Goal: Information Seeking & Learning: Check status

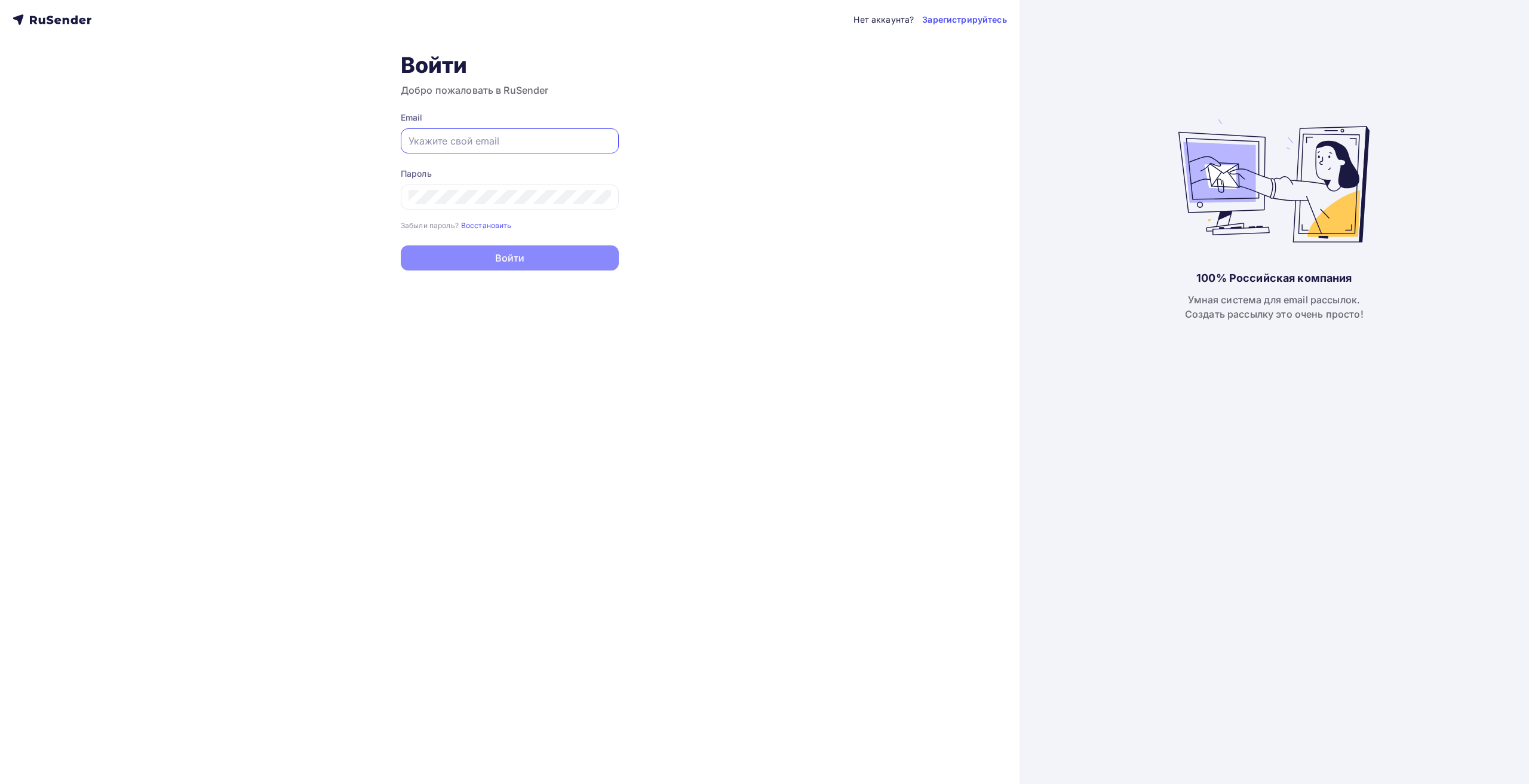
click at [493, 138] on input "text" at bounding box center [509, 141] width 203 height 14
click at [420, 136] on input "text" at bounding box center [509, 141] width 203 height 14
paste input "[EMAIL_ADDRESS][DOMAIN_NAME]"
type input "[EMAIL_ADDRESS][DOMAIN_NAME]"
click at [518, 206] on div at bounding box center [509, 197] width 218 height 25
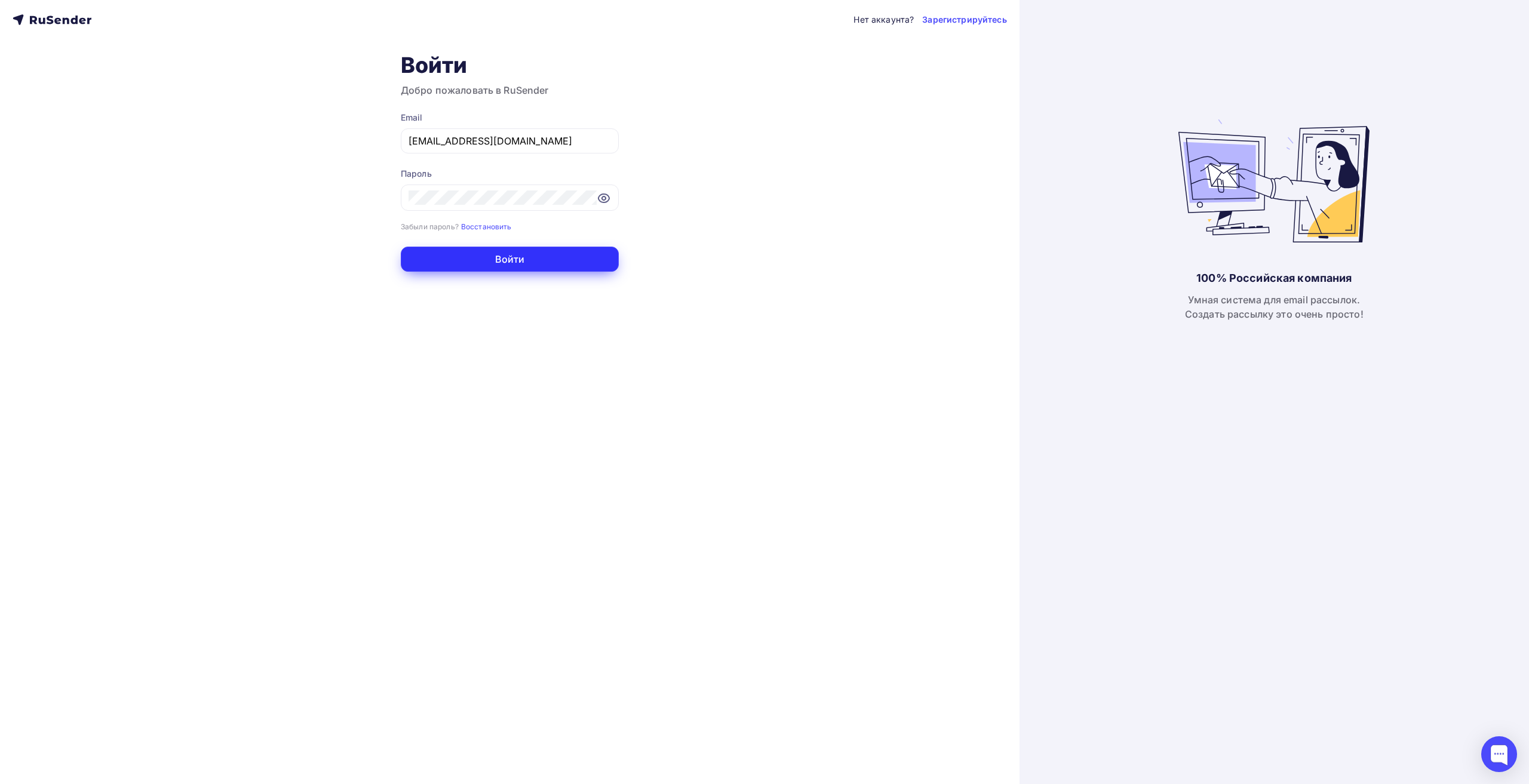
click at [432, 264] on button "Войти" at bounding box center [509, 259] width 218 height 25
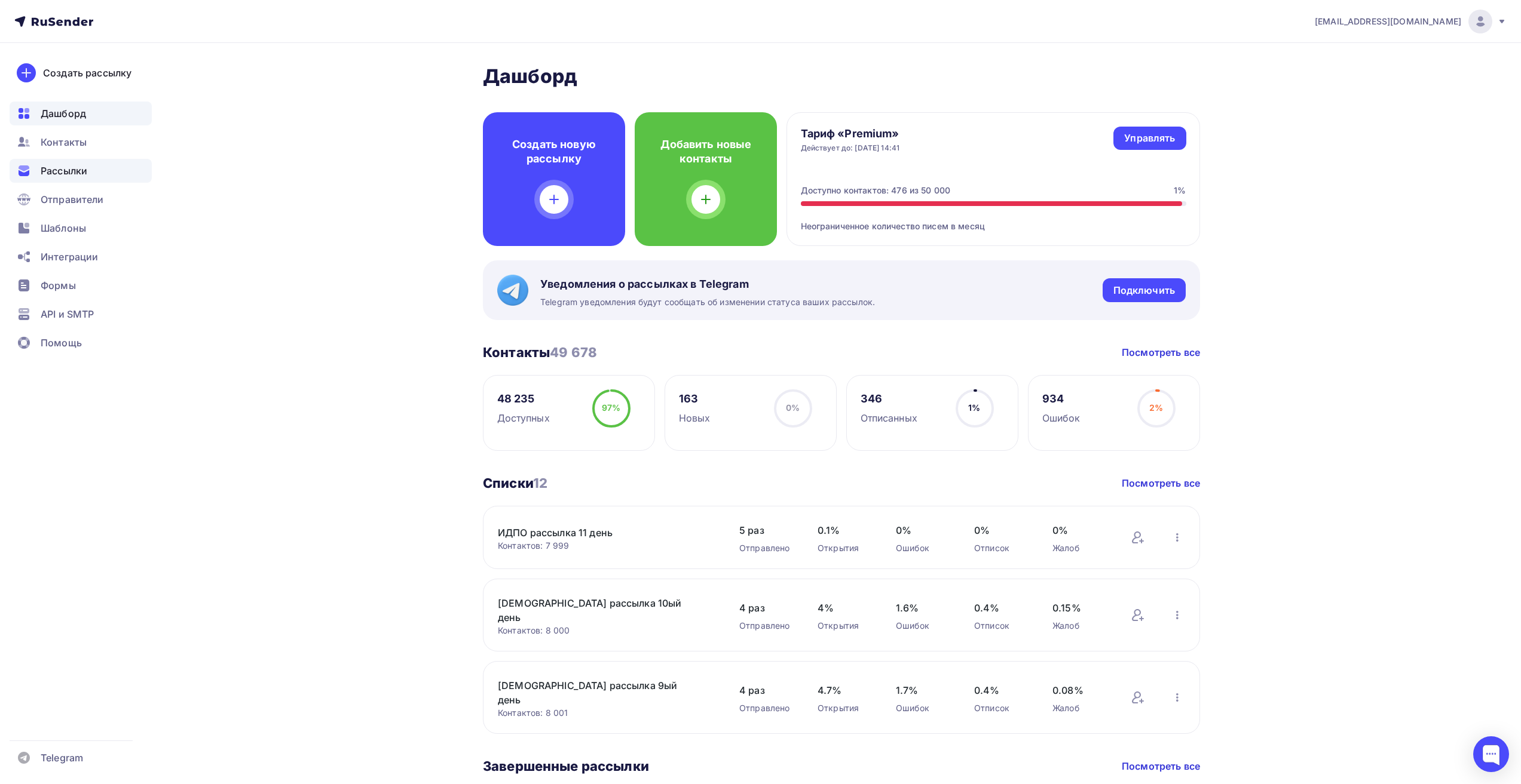
click at [78, 168] on span "Рассылки" at bounding box center [64, 171] width 47 height 14
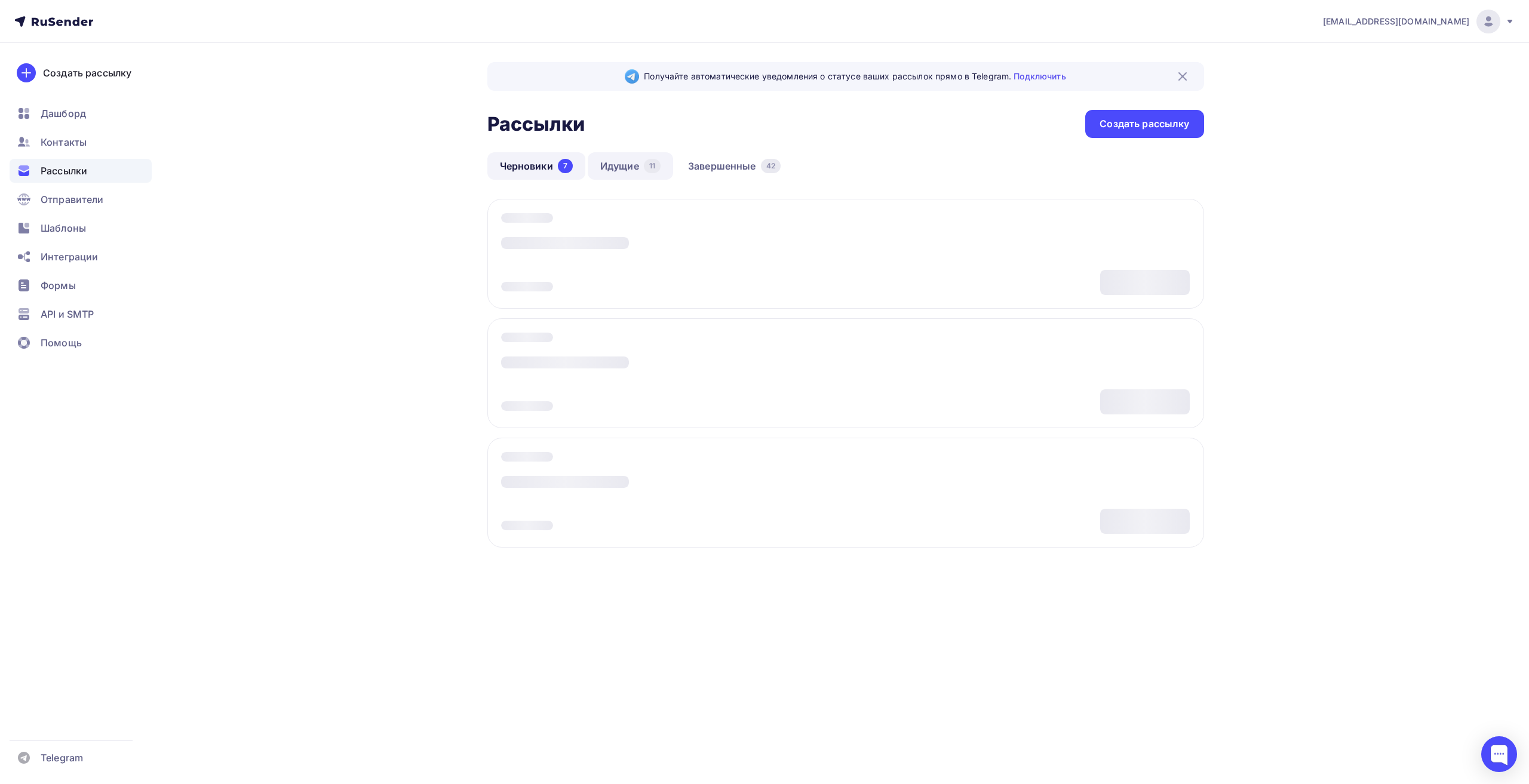
click at [615, 162] on link "Идущие 11" at bounding box center [630, 166] width 85 height 27
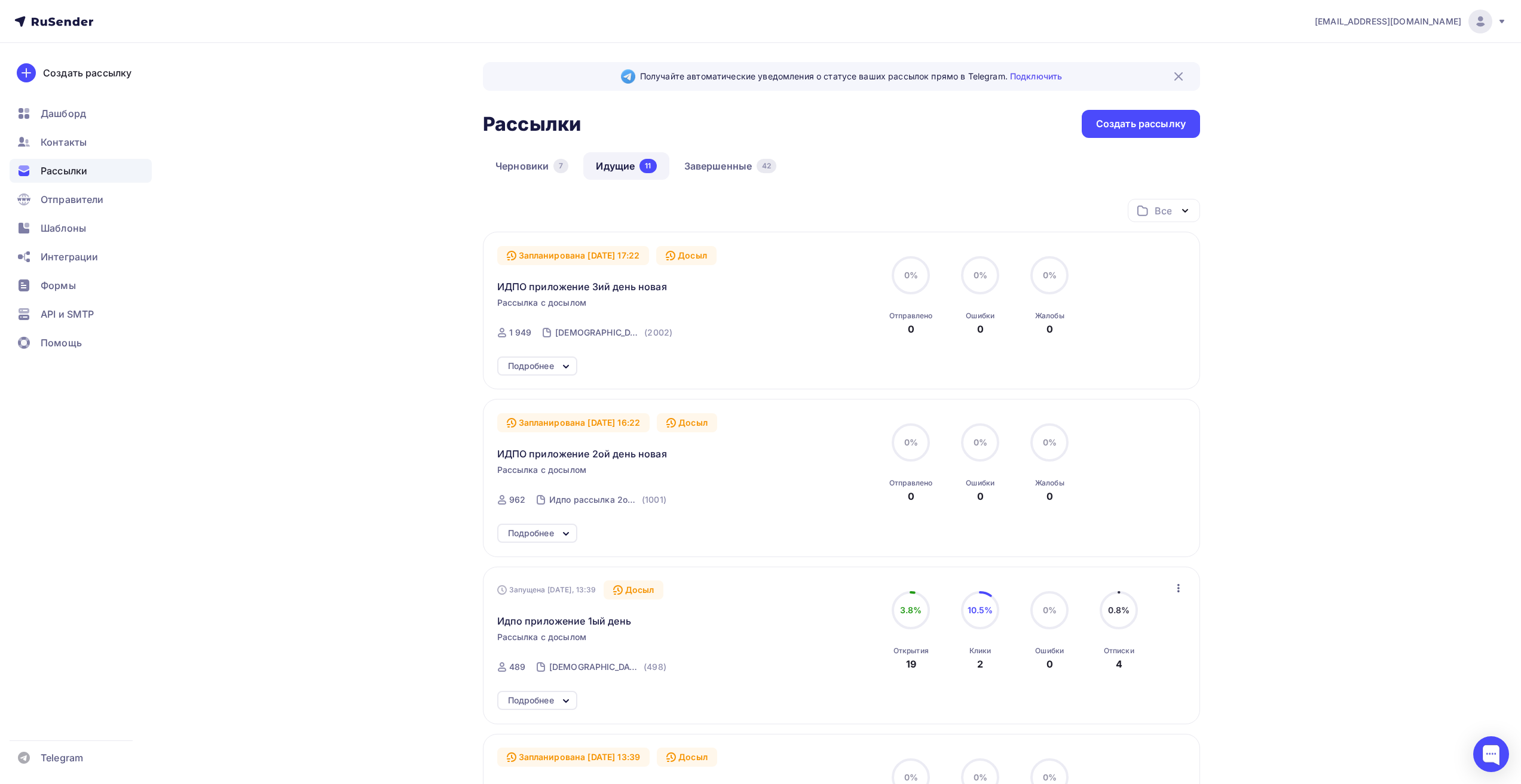
click at [549, 368] on div "Подробнее" at bounding box center [531, 366] width 46 height 14
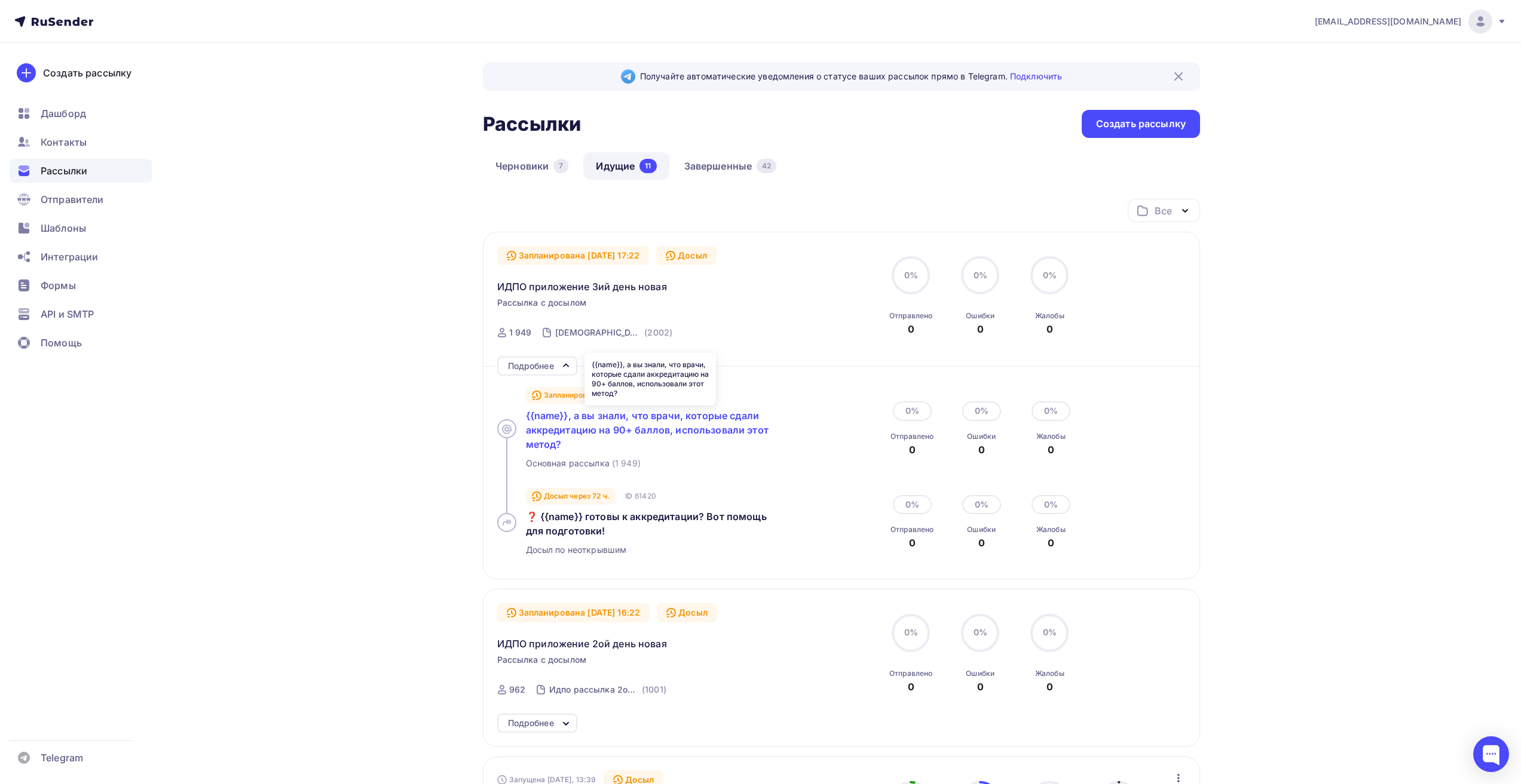
click at [553, 428] on span "{{name}}, а вы знали, что врачи, которые сдали аккредитацию на 90+ баллов, испо…" at bounding box center [647, 431] width 243 height 41
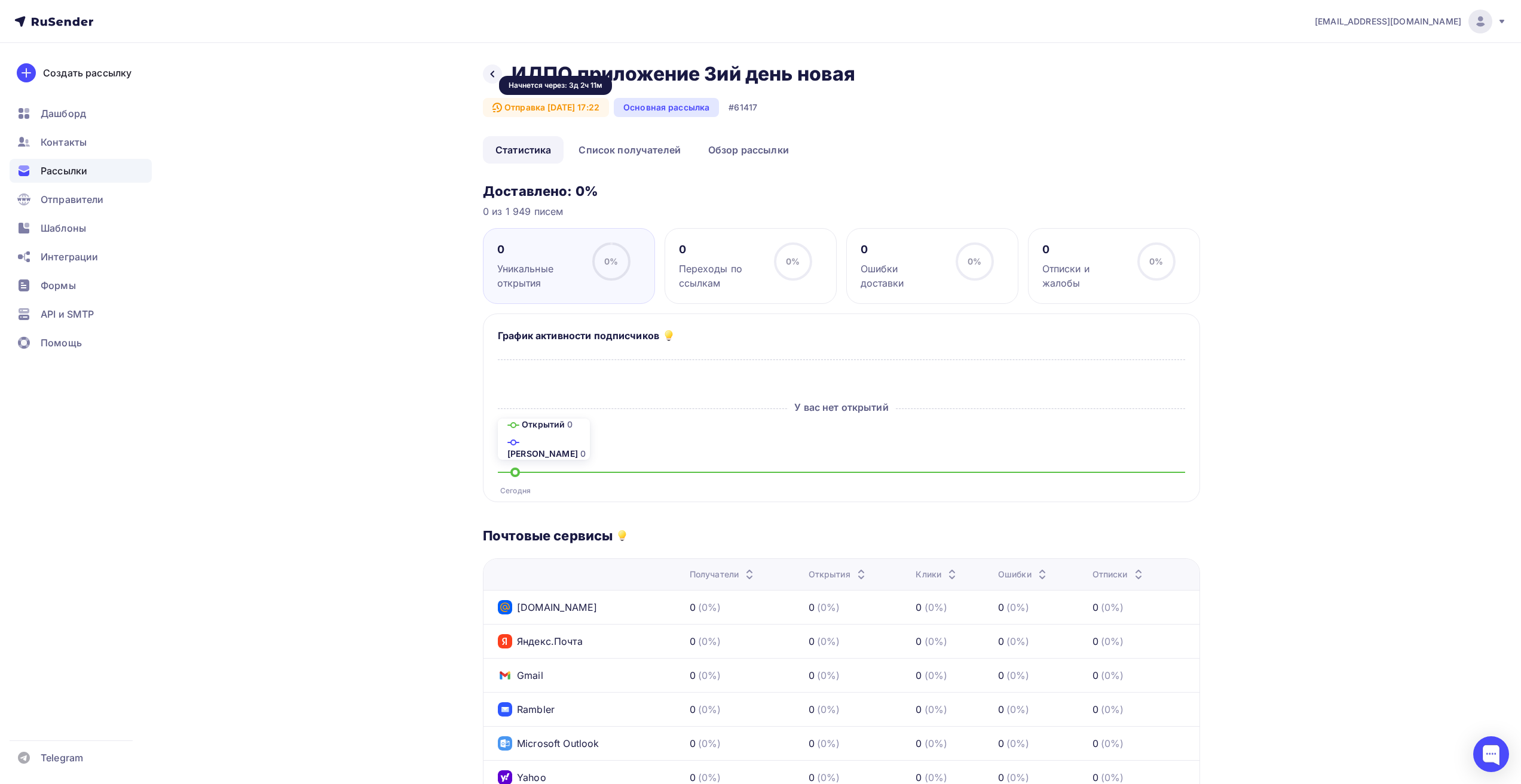
click at [585, 104] on div "Отправка [DATE] 17:22" at bounding box center [546, 108] width 126 height 19
click at [627, 151] on link "Список получателей" at bounding box center [630, 150] width 128 height 27
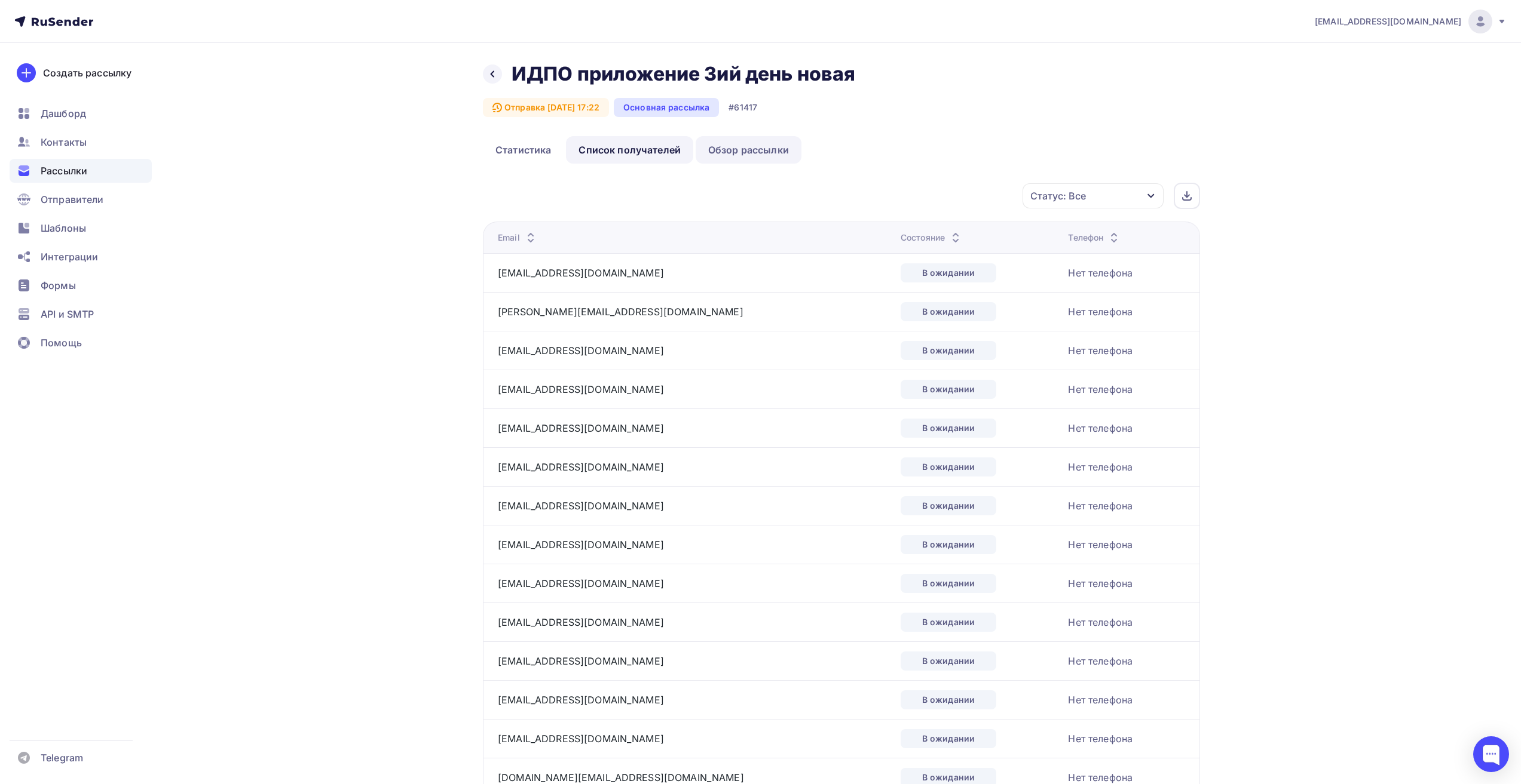
click at [745, 152] on link "Обзор рассылки" at bounding box center [748, 150] width 105 height 27
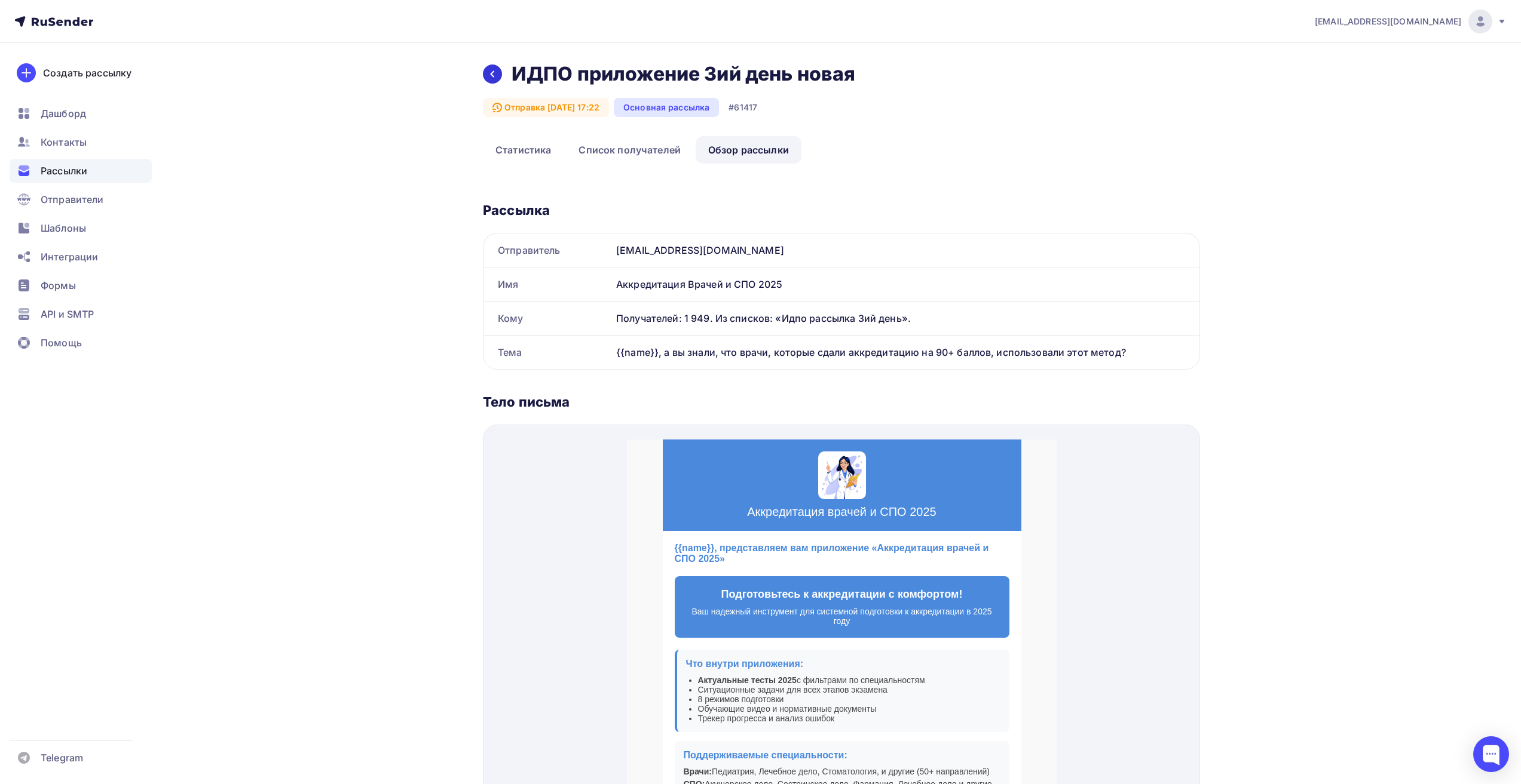
click at [493, 76] on icon at bounding box center [493, 74] width 4 height 6
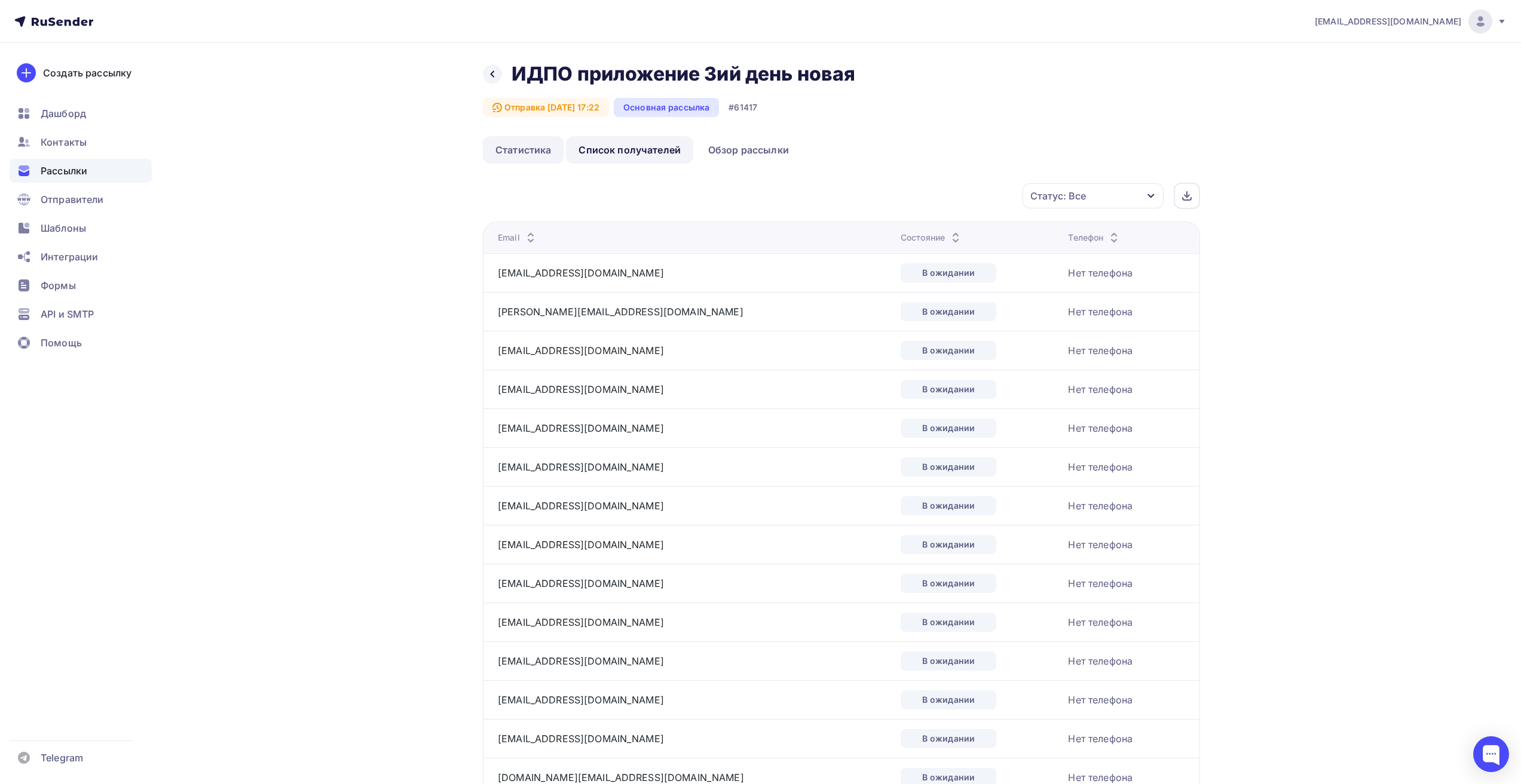
click at [527, 151] on link "Статистика" at bounding box center [523, 150] width 81 height 27
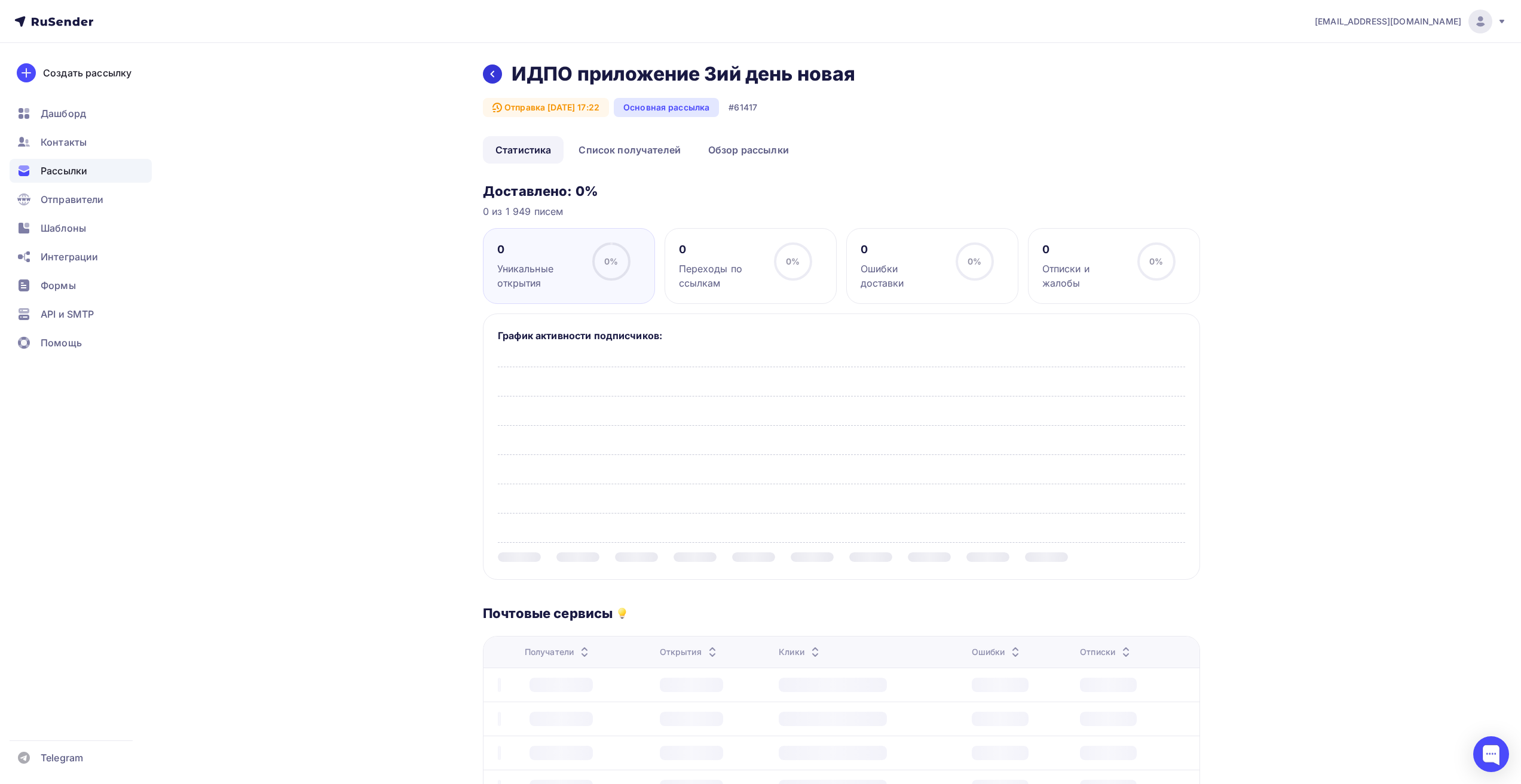
click at [498, 76] on div at bounding box center [493, 74] width 20 height 19
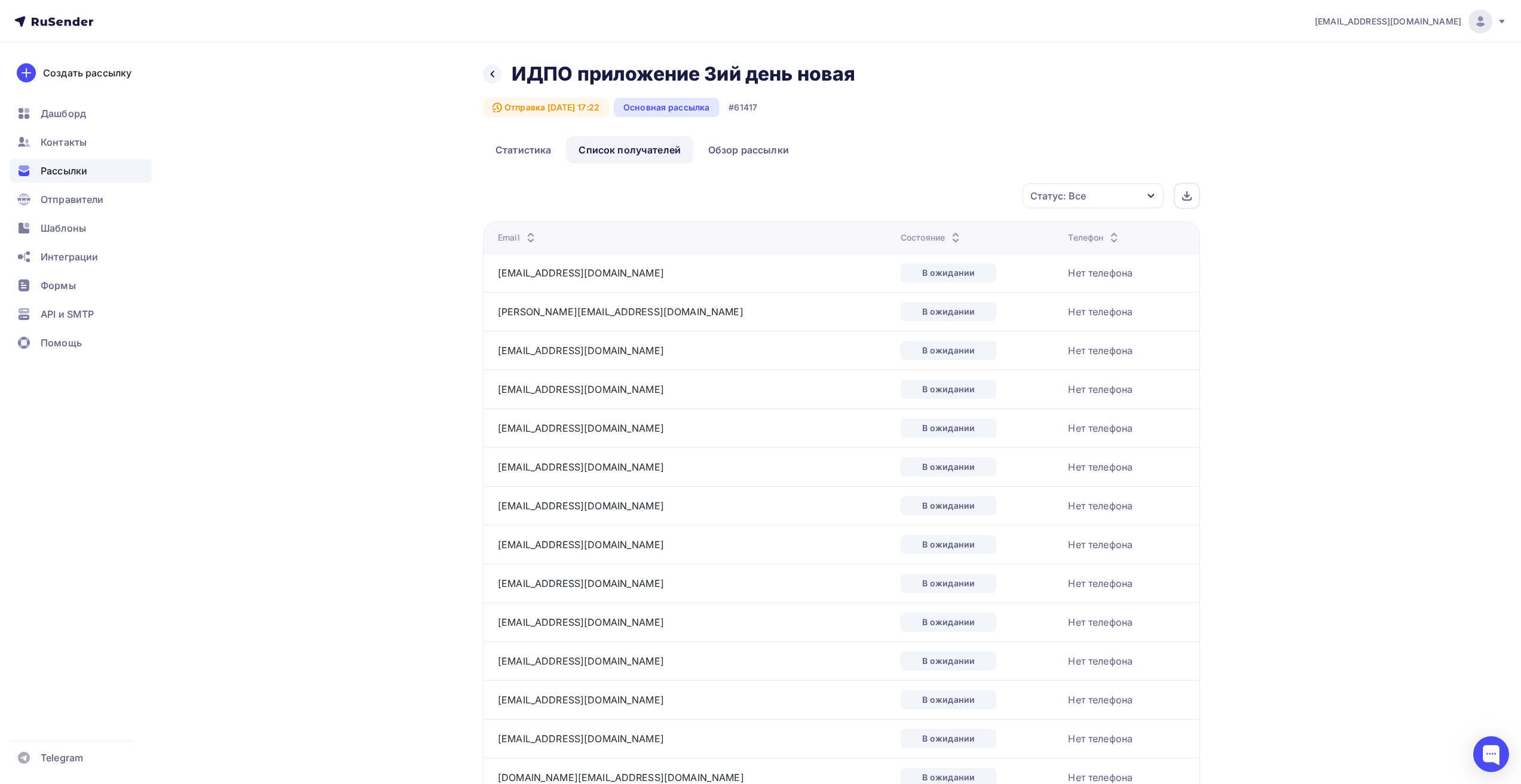
click at [497, 83] on div "Назад ИДПО приложение 3ий день новая ИДПО приложение 3ий день новая" at bounding box center [674, 74] width 381 height 24
click at [496, 77] on icon at bounding box center [492, 74] width 10 height 10
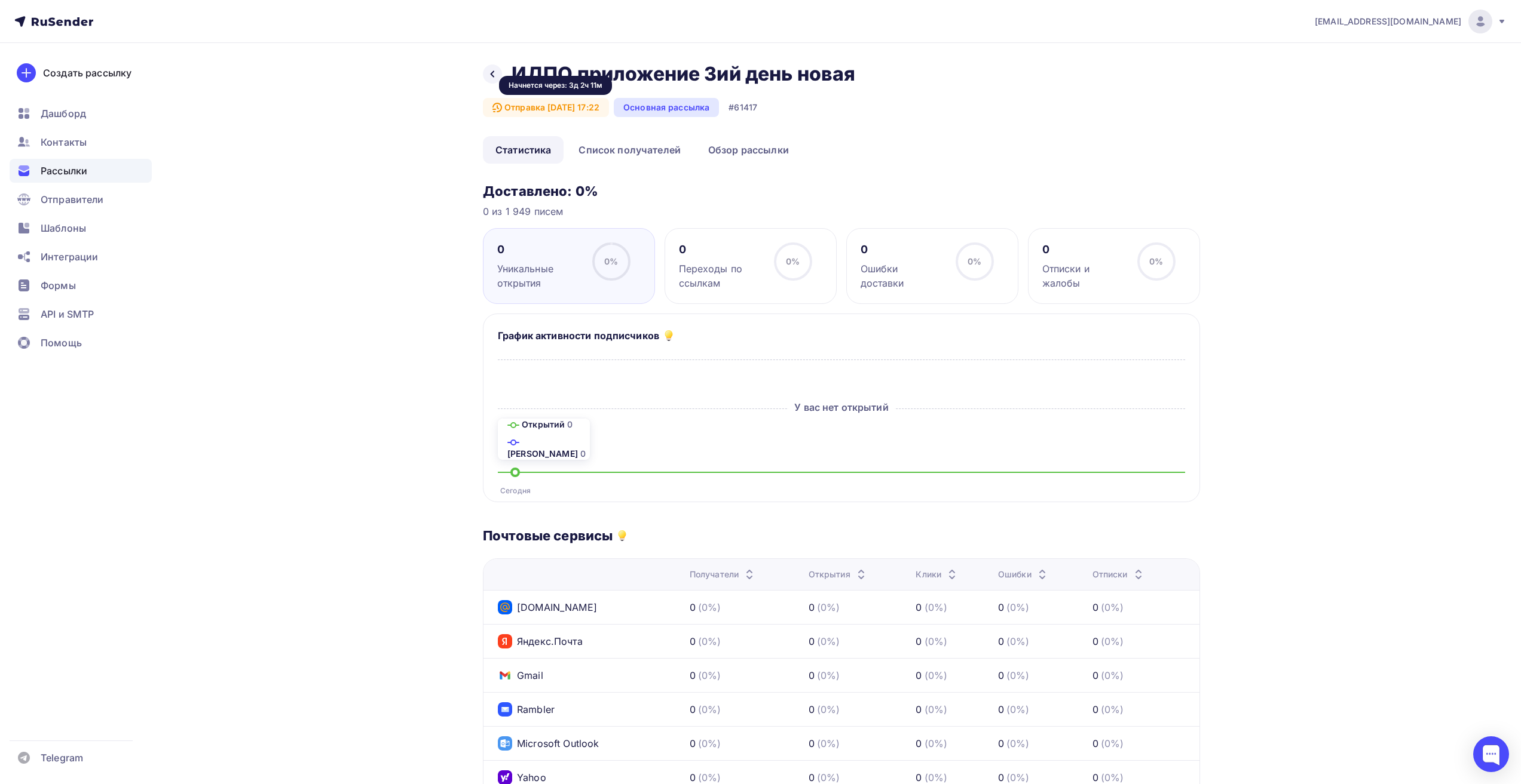
click at [499, 82] on div "Начнется через: 3д 2ч 11м" at bounding box center [555, 86] width 113 height 19
click at [494, 76] on icon at bounding box center [492, 74] width 10 height 10
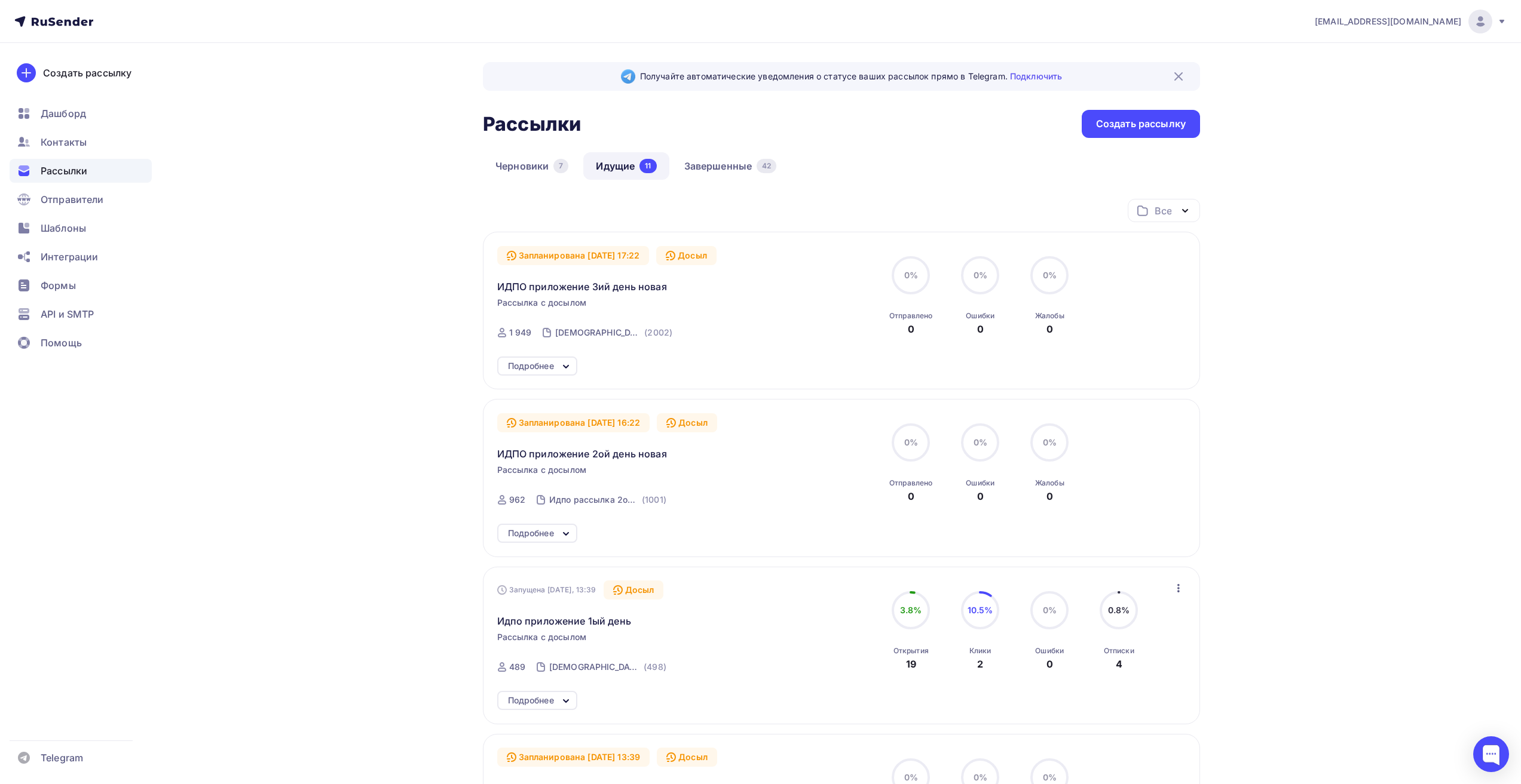
click at [705, 422] on div "Досыл" at bounding box center [687, 423] width 60 height 19
click at [566, 531] on icon at bounding box center [566, 534] width 14 height 14
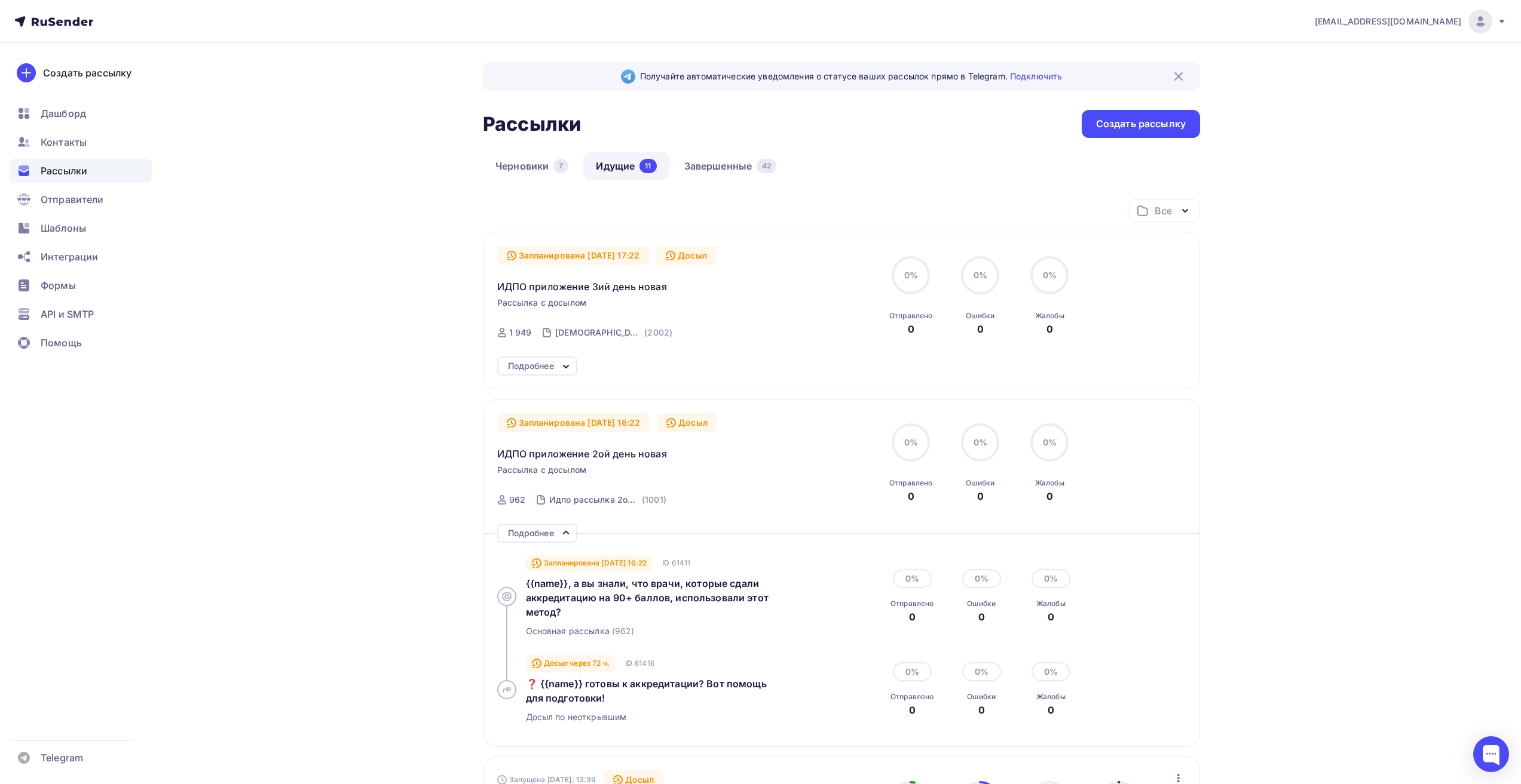
click at [1135, 570] on div "0% Отправлено 0 0% [GEOGRAPHIC_DATA] 0 0% Жалобы 0" at bounding box center [1016, 596] width 268 height 100
click at [1139, 454] on div "0% 0% Отправлено 0 0% 0% [DEMOGRAPHIC_DATA] 0 0% 0% Жалобы 0" at bounding box center [1015, 463] width 268 height 80
click at [612, 453] on span "ИДПО приложение 2ой день новая" at bounding box center [581, 454] width 169 height 14
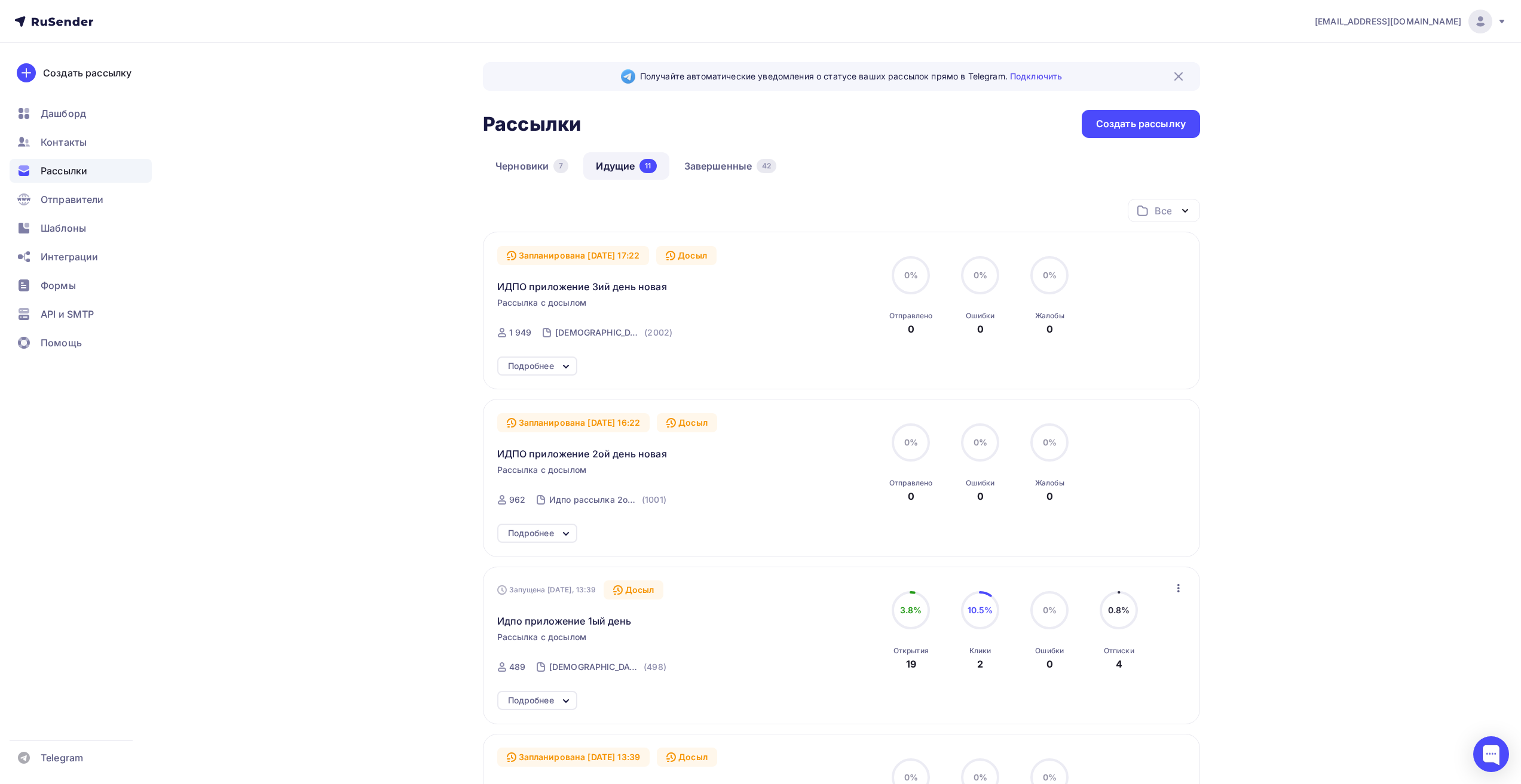
click at [1151, 453] on div "Запланирована [DATE] 16:22 Досыл ИДПО приложение 2ой день новая Рассылка с досы…" at bounding box center [841, 464] width 689 height 101
click at [1188, 417] on div "Запланирована [DATE] 16:22 Досыл ИДПО приложение 2ой день новая Рассылка с досы…" at bounding box center [841, 477] width 717 height 158
click at [1194, 408] on div "Запланирована [DATE] 16:22 Досыл ИДПО приложение 2ой день новая Рассылка с досы…" at bounding box center [841, 477] width 717 height 158
click at [540, 454] on span "ИДПО приложение 2ой день новая" at bounding box center [581, 454] width 169 height 14
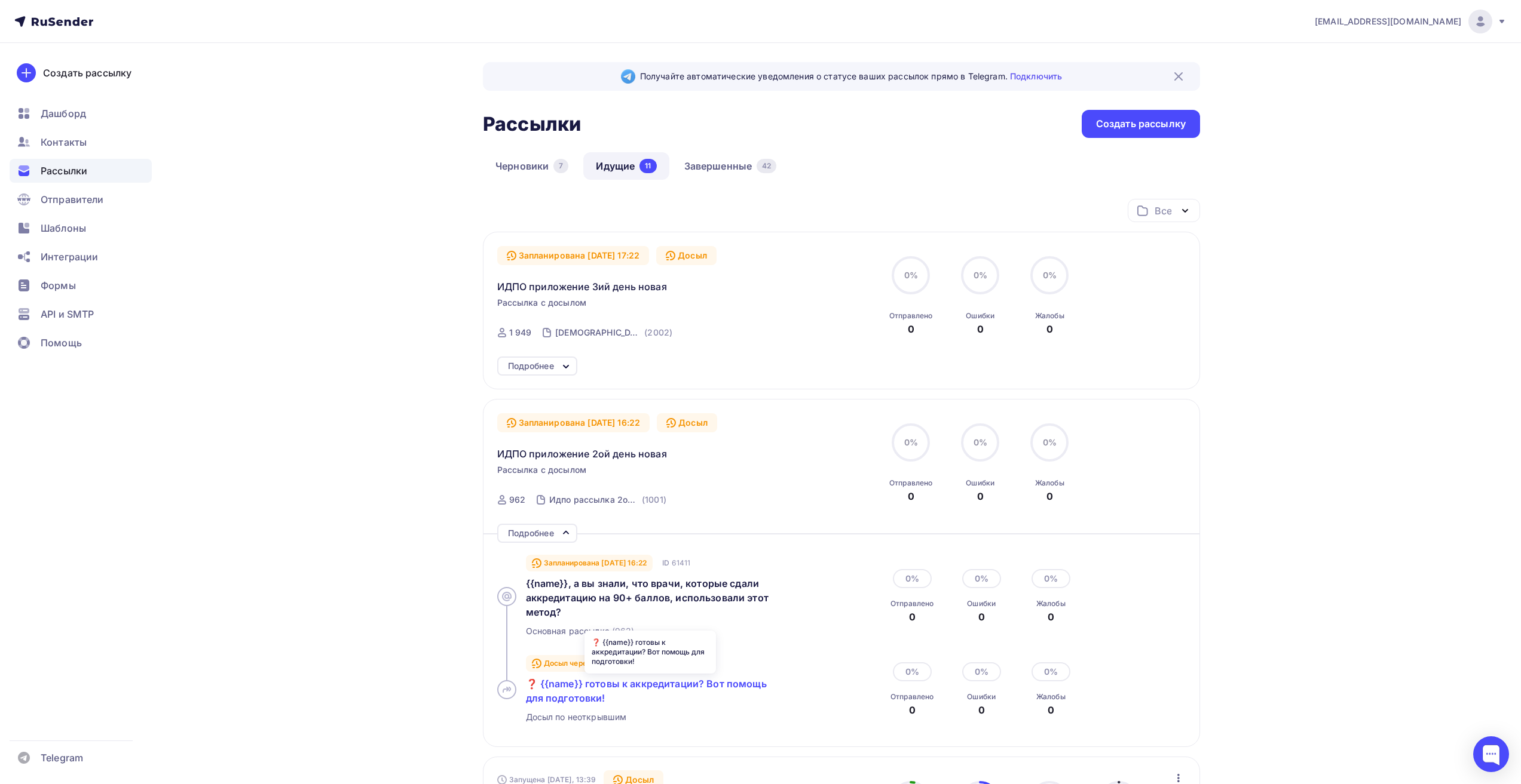
click at [572, 701] on span "❓ {{name}} готовы к аккредитации? Вот помощь для подготовки!" at bounding box center [646, 691] width 241 height 27
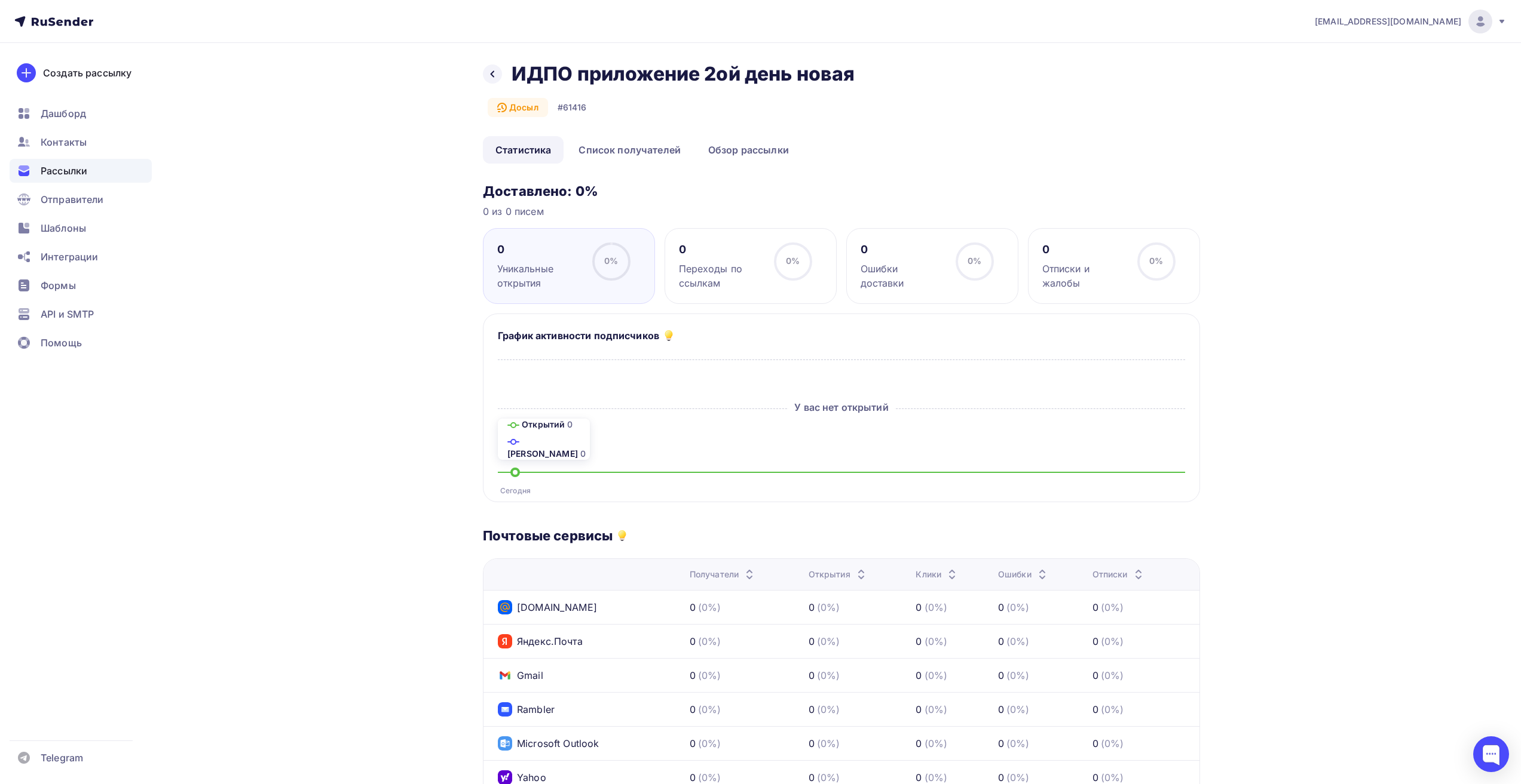
click at [737, 136] on div "Назад ИДПО приложение 2ой день новая ИДПО приложение 2ой день новая Досыл #6141…" at bounding box center [841, 113] width 717 height 102
click at [737, 136] on div "Назад ИДПО приложение 2ой день новая ИДПО приложение 2ой день новая Досыл #61416" at bounding box center [841, 99] width 717 height 74
click at [743, 150] on link "Обзор рассылки" at bounding box center [748, 150] width 105 height 27
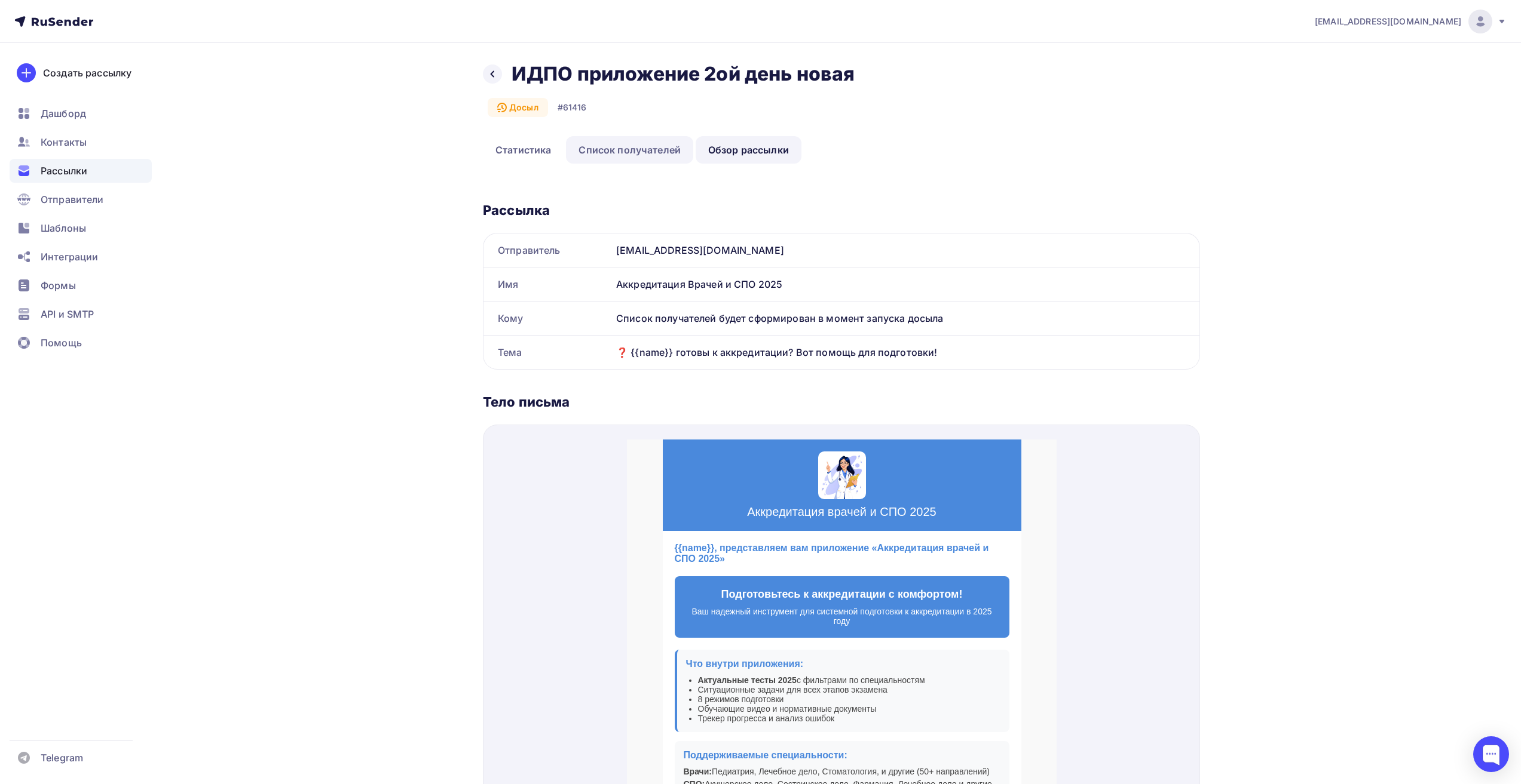
click at [599, 147] on link "Список получателей" at bounding box center [630, 150] width 128 height 27
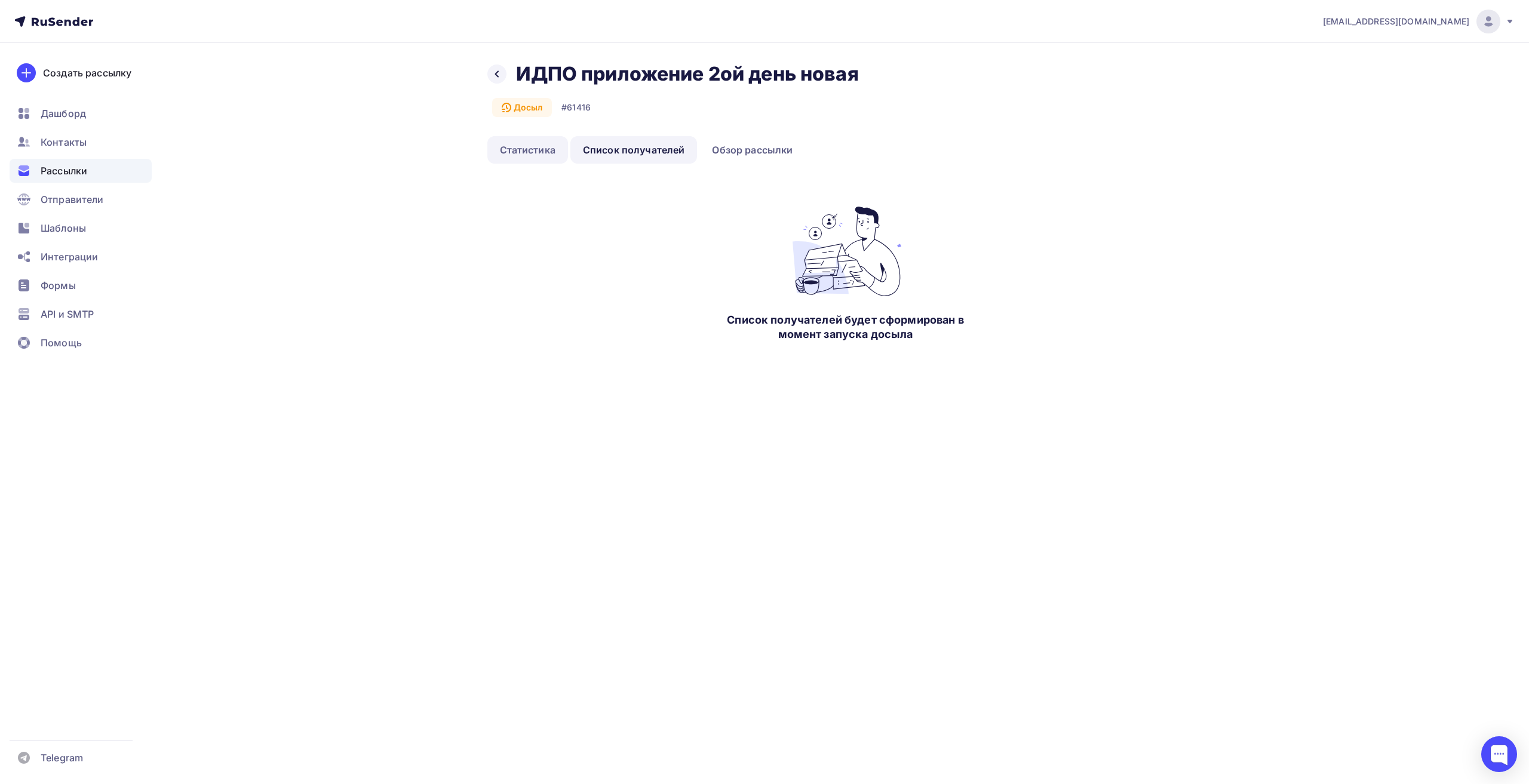
click at [536, 152] on link "Статистика" at bounding box center [527, 150] width 81 height 27
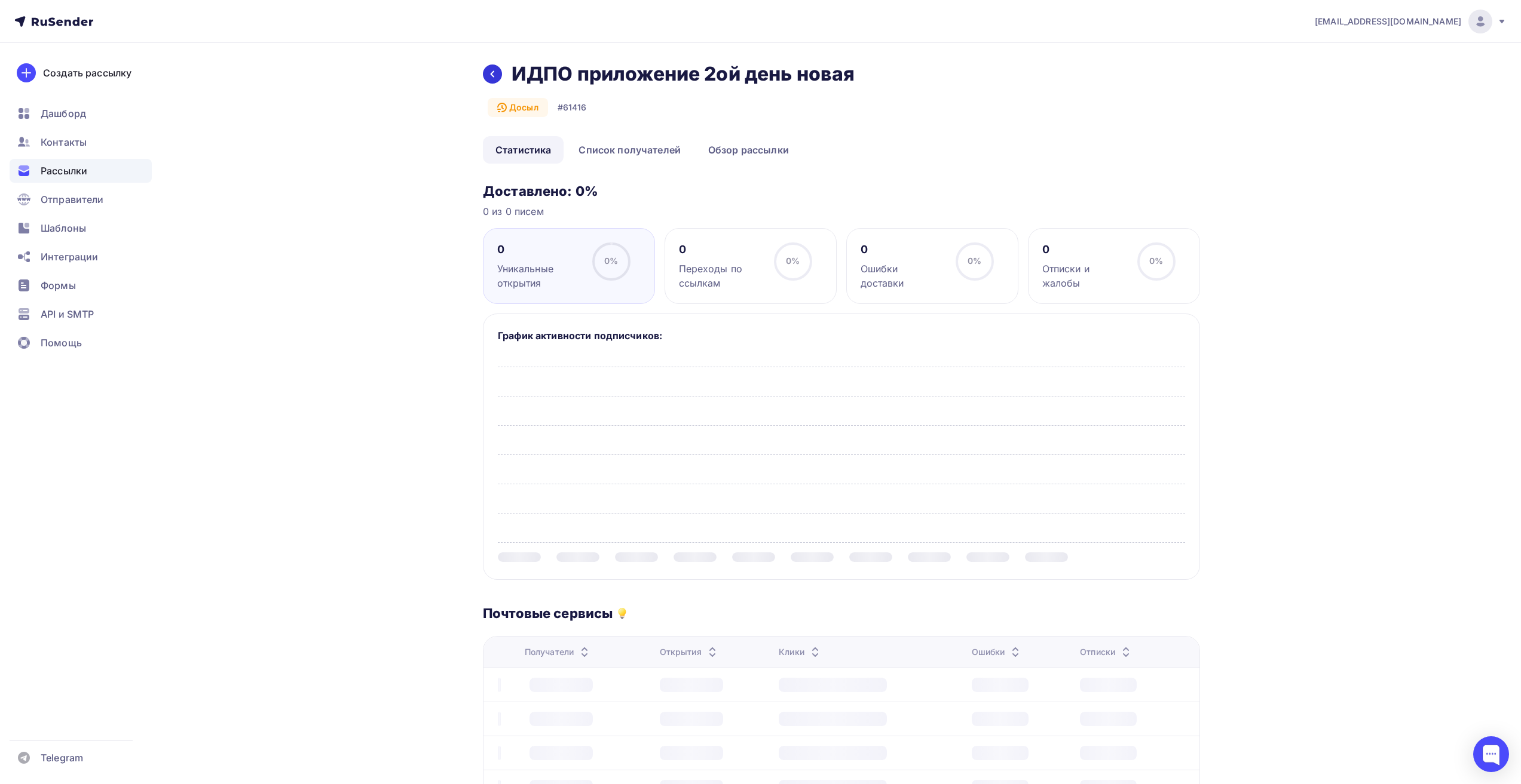
click at [495, 74] on icon at bounding box center [492, 74] width 10 height 10
